Goal: Task Accomplishment & Management: Use online tool/utility

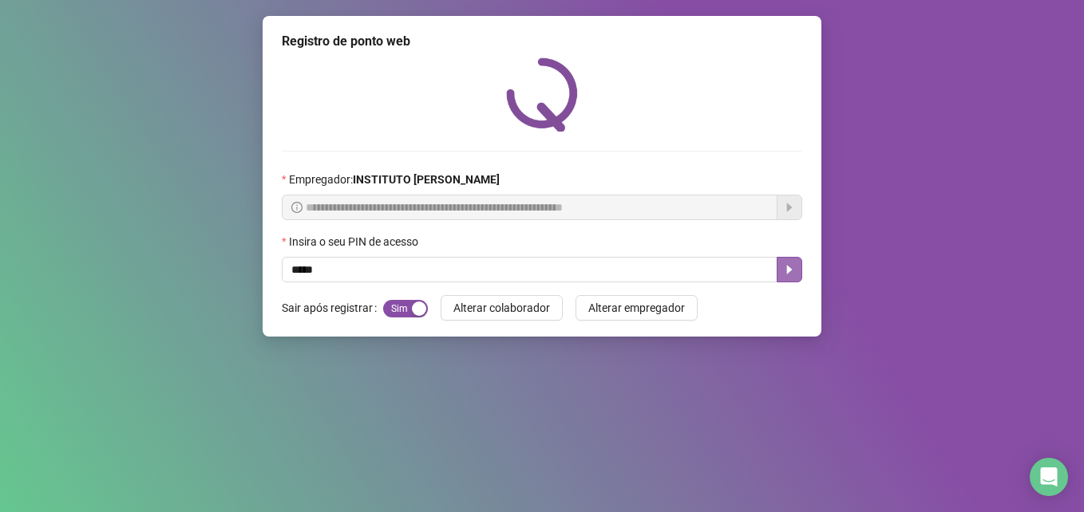
click at [789, 272] on icon "caret-right" at bounding box center [790, 270] width 6 height 9
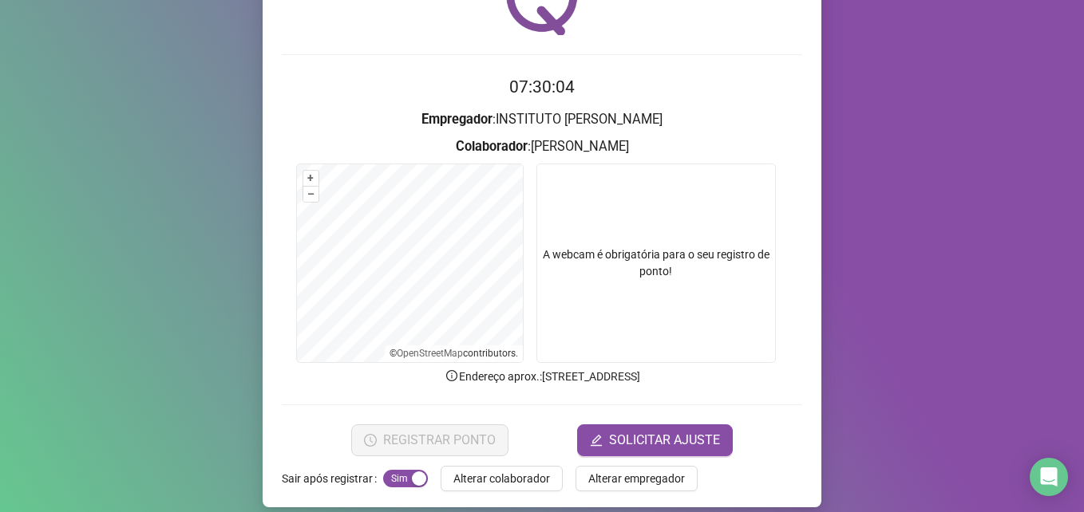
scroll to position [111, 0]
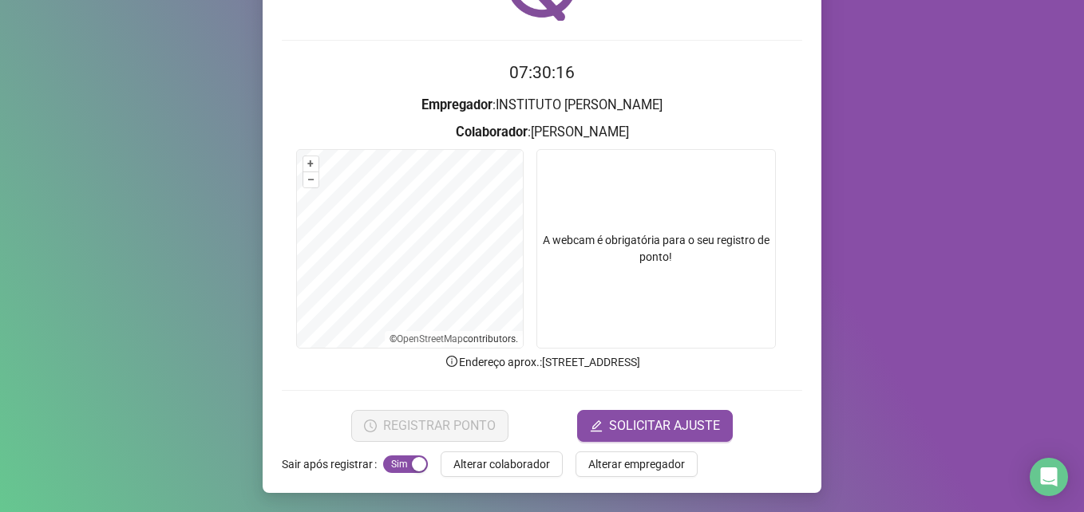
click at [642, 211] on video at bounding box center [655, 248] width 239 height 199
click at [585, 102] on h3 "Empregador : INSTITUTO [PERSON_NAME]" at bounding box center [542, 105] width 520 height 21
click at [650, 304] on video at bounding box center [655, 248] width 239 height 199
click at [612, 211] on video at bounding box center [655, 248] width 239 height 199
click at [626, 257] on video at bounding box center [655, 248] width 239 height 199
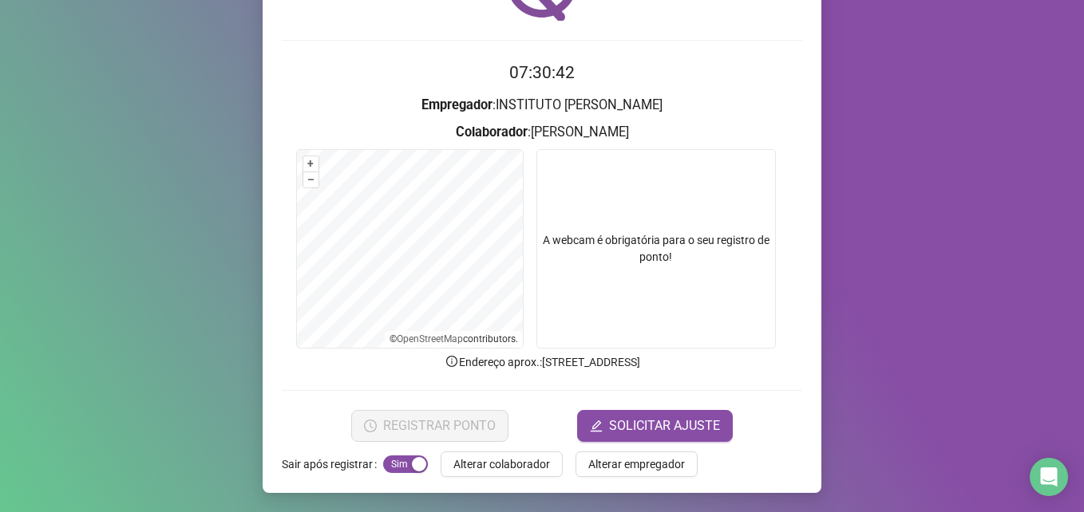
click at [725, 214] on video at bounding box center [655, 248] width 239 height 199
click at [397, 464] on span "Sim Não" at bounding box center [405, 465] width 45 height 18
click at [394, 462] on span "Sim Não" at bounding box center [405, 465] width 45 height 18
drag, startPoint x: 490, startPoint y: 468, endPoint x: 488, endPoint y: 480, distance: 12.2
click at [490, 468] on span "Alterar colaborador" at bounding box center [501, 465] width 97 height 18
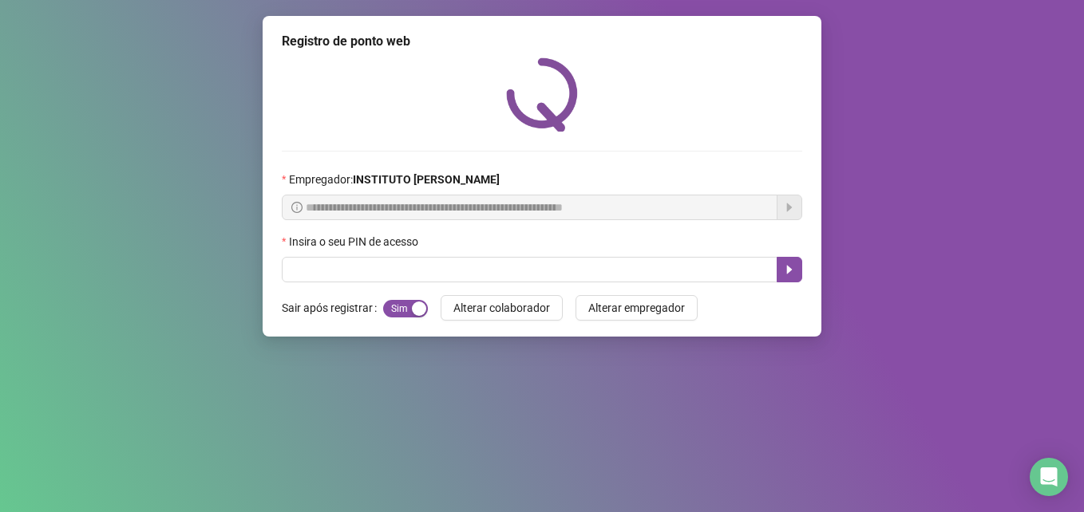
scroll to position [0, 0]
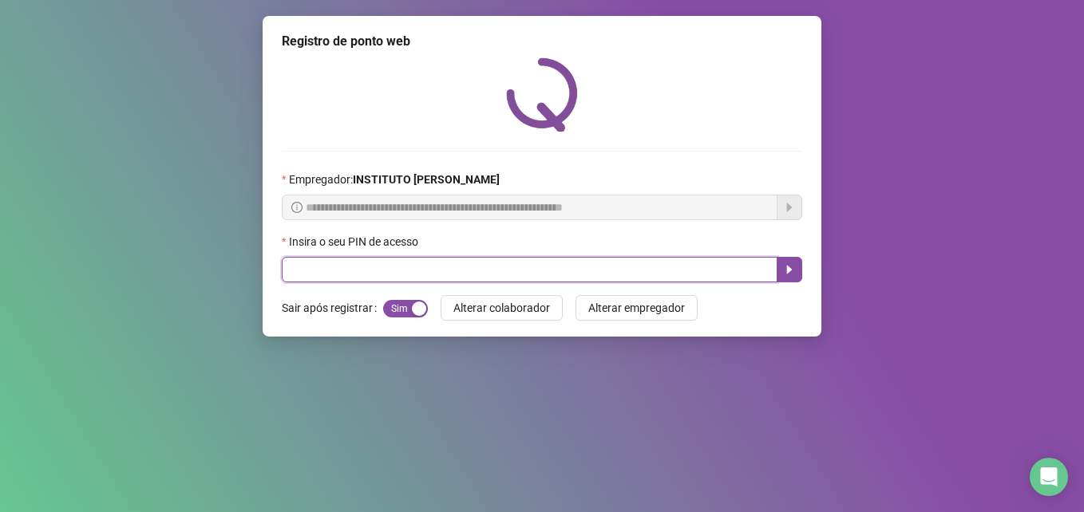
click at [369, 266] on input "text" at bounding box center [530, 270] width 496 height 26
click at [298, 277] on input "text" at bounding box center [530, 270] width 496 height 26
type input "*****"
click at [787, 272] on icon "caret-right" at bounding box center [789, 269] width 13 height 13
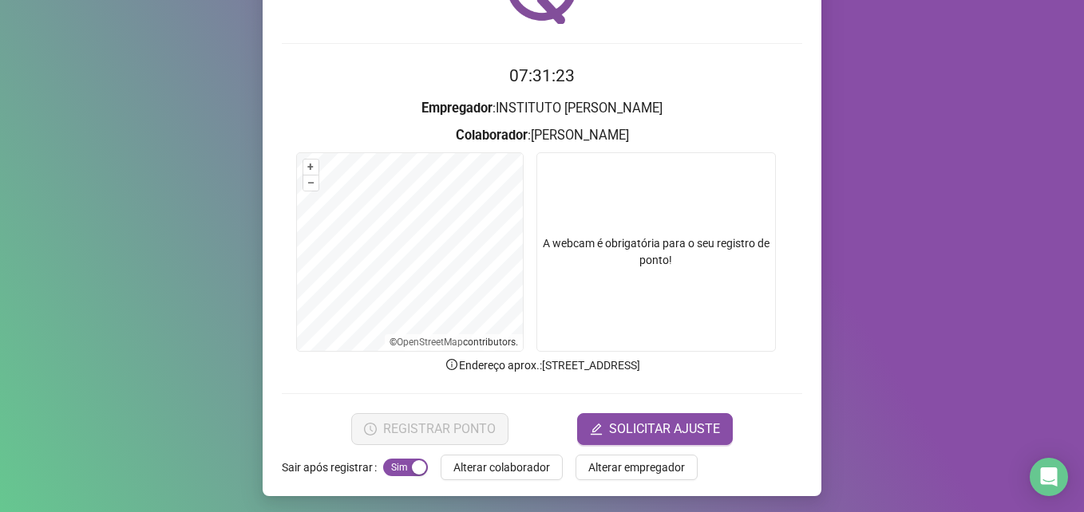
scroll to position [111, 0]
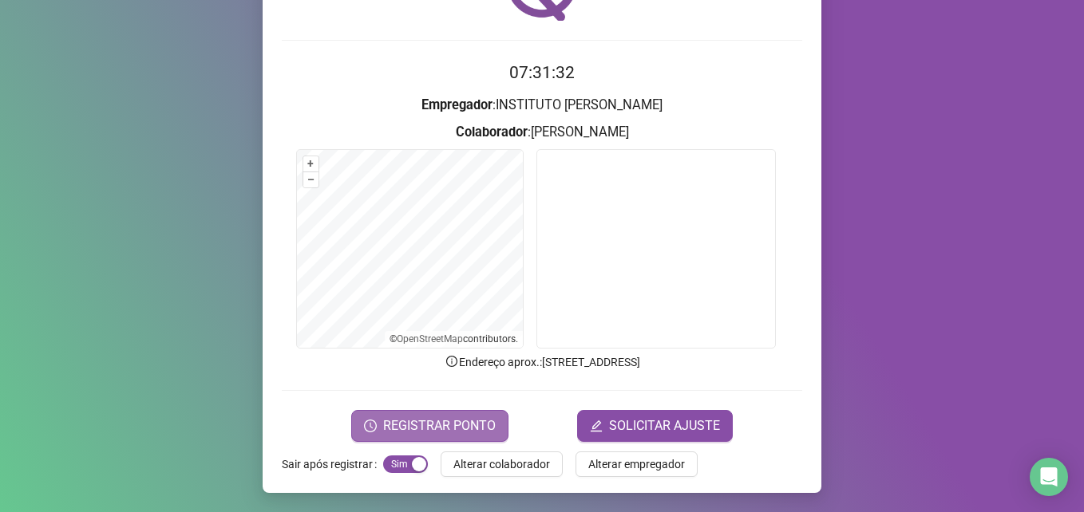
click at [461, 417] on span "REGISTRAR PONTO" at bounding box center [439, 426] width 113 height 19
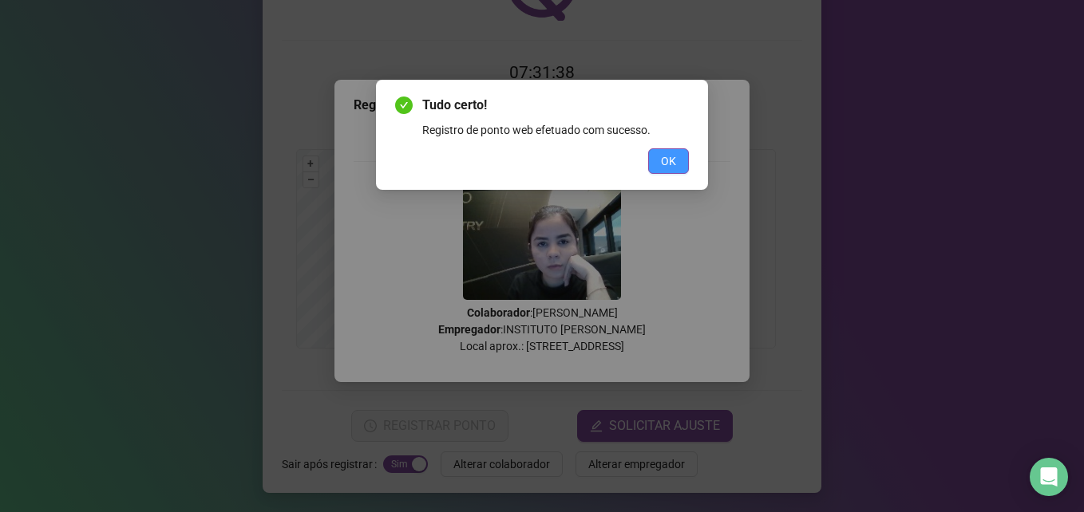
click at [667, 163] on span "OK" at bounding box center [668, 161] width 15 height 18
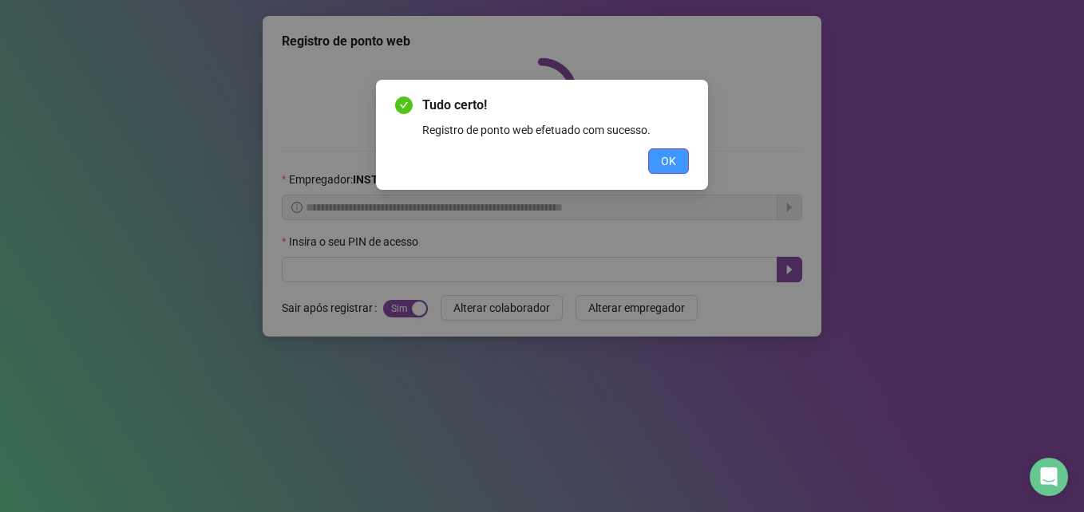
scroll to position [0, 0]
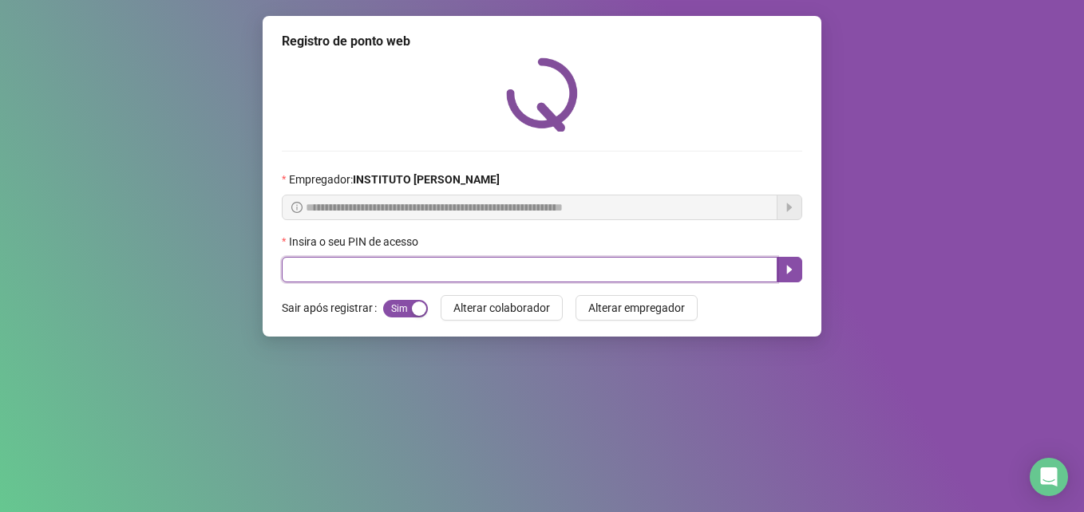
click at [450, 273] on input "text" at bounding box center [530, 270] width 496 height 26
click at [465, 268] on input "text" at bounding box center [530, 270] width 496 height 26
type input "*****"
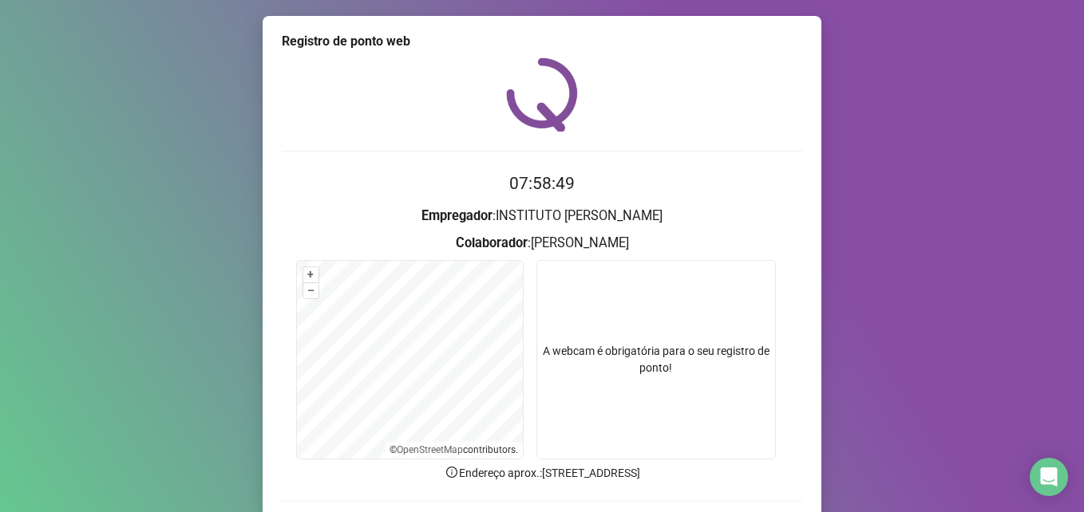
scroll to position [80, 0]
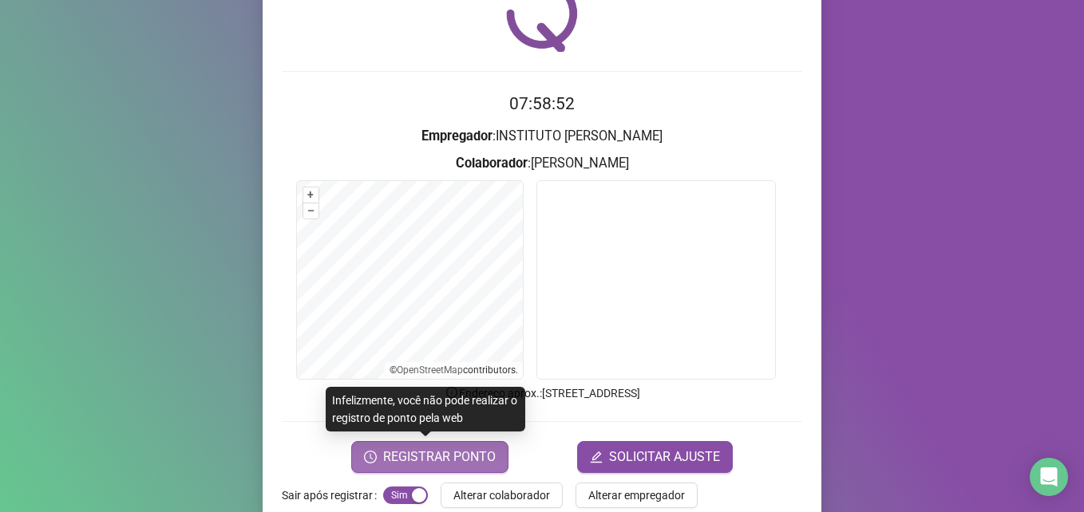
click at [443, 448] on span "REGISTRAR PONTO" at bounding box center [439, 457] width 113 height 19
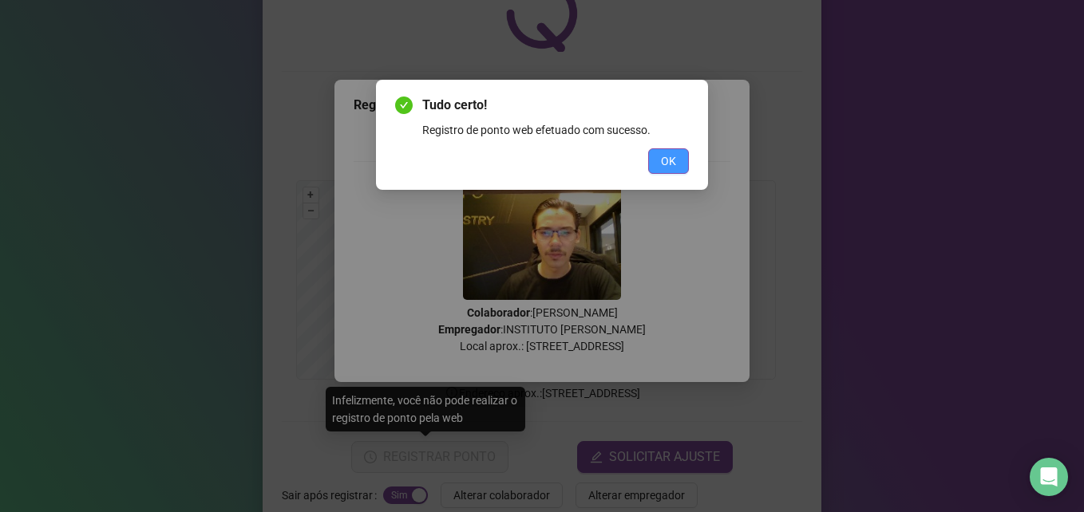
click at [681, 150] on button "OK" at bounding box center [668, 161] width 41 height 26
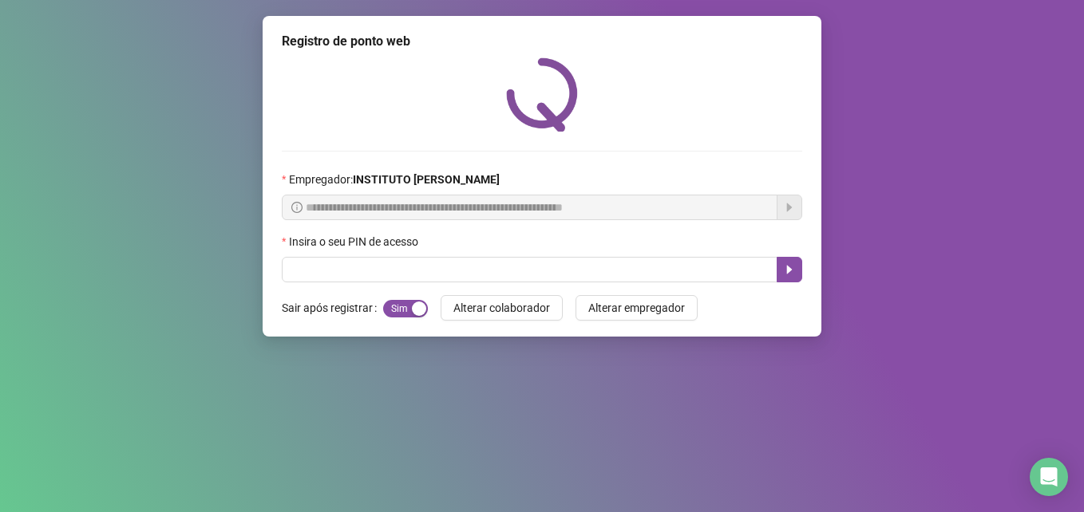
scroll to position [0, 0]
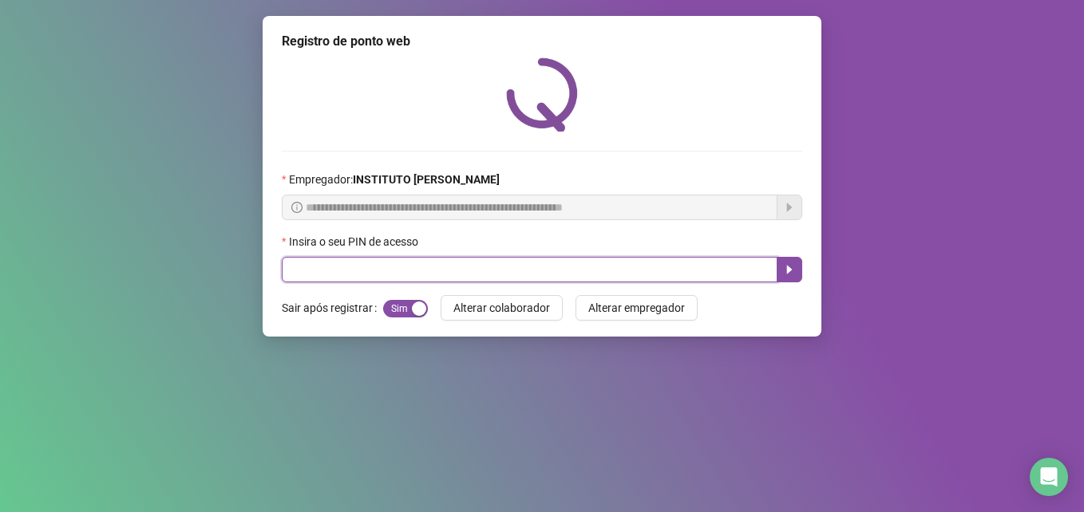
click at [316, 280] on input "text" at bounding box center [530, 270] width 496 height 26
type input "*****"
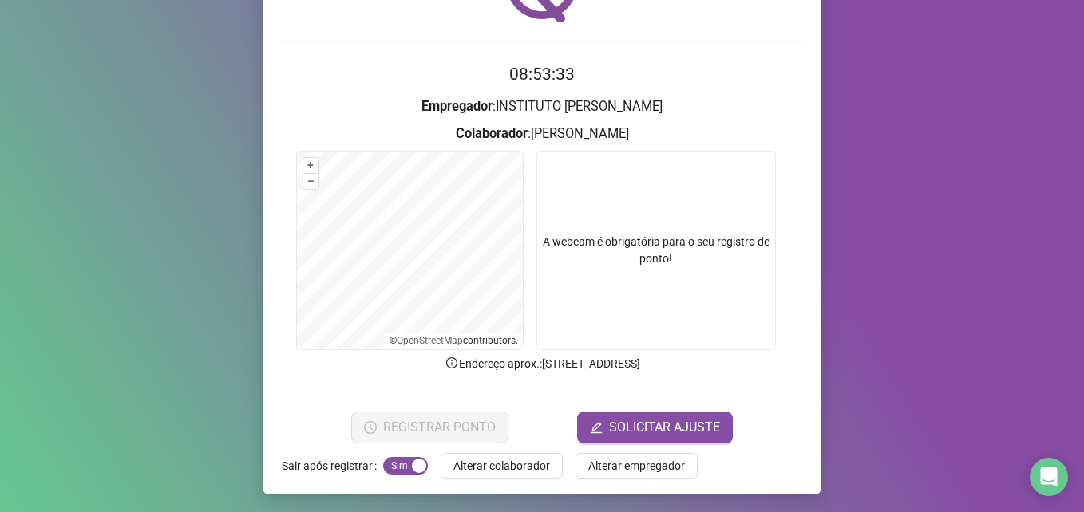
scroll to position [111, 0]
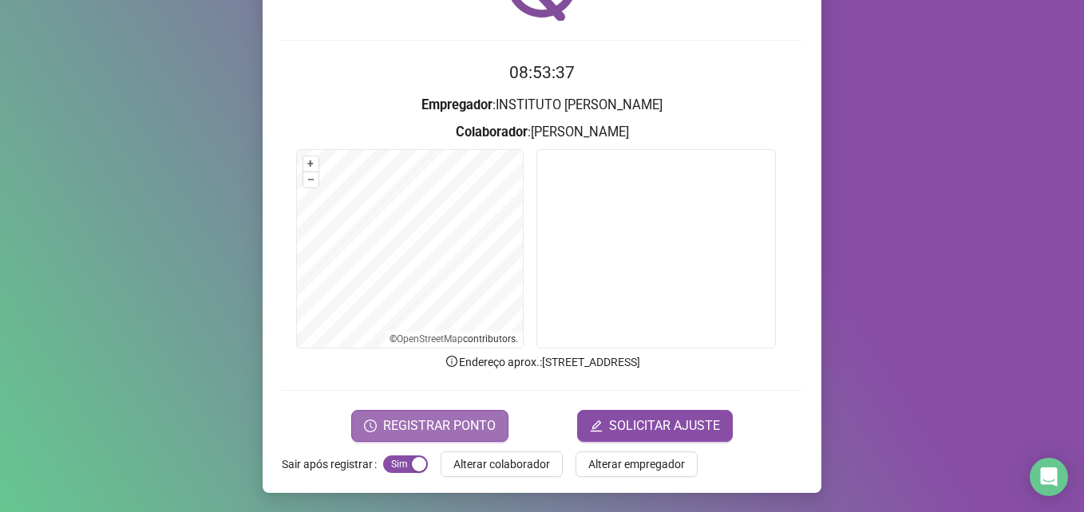
click at [448, 414] on button "REGISTRAR PONTO" at bounding box center [429, 426] width 157 height 32
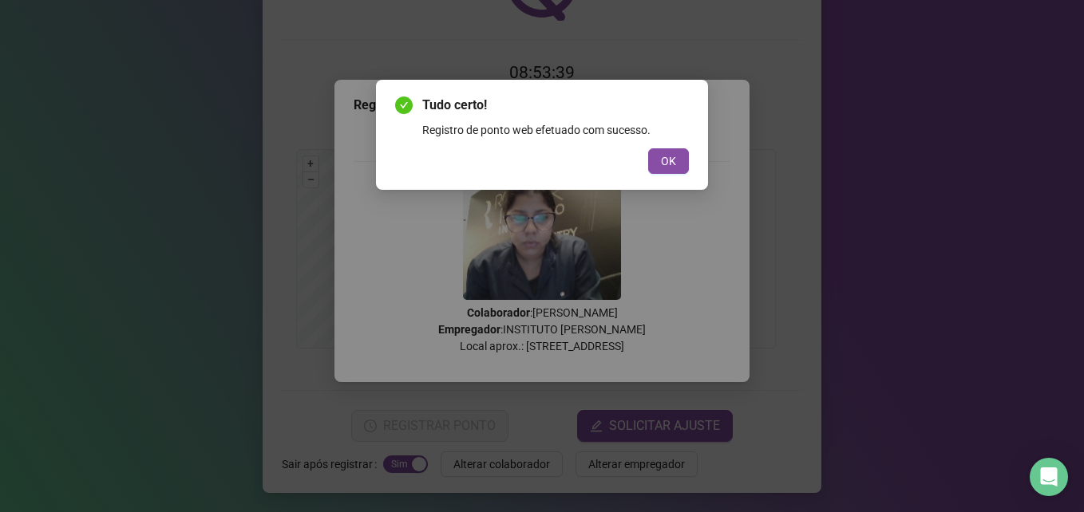
click at [671, 174] on div "Tudo certo! Registro de ponto web efetuado com sucesso. OK" at bounding box center [542, 135] width 332 height 110
click at [679, 144] on div "Tudo certo! Registro de ponto web efetuado com sucesso. OK" at bounding box center [542, 135] width 294 height 78
click at [663, 170] on button "OK" at bounding box center [668, 161] width 41 height 26
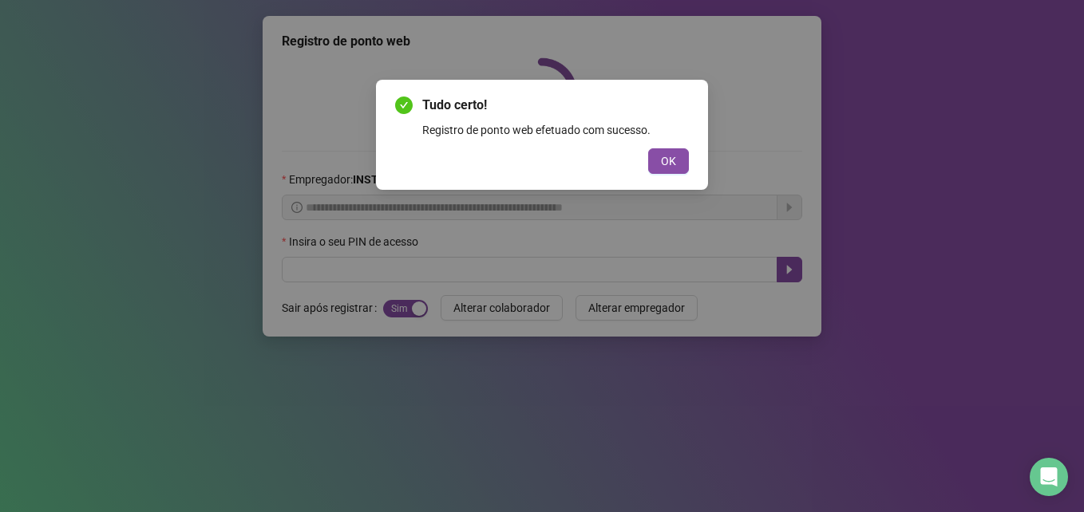
scroll to position [0, 0]
